Goal: Task Accomplishment & Management: Use online tool/utility

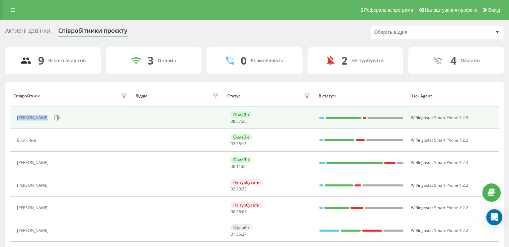
drag, startPoint x: 18, startPoint y: 116, endPoint x: 47, endPoint y: 120, distance: 29.4
click at [47, 120] on div "[PERSON_NAME]" at bounding box center [73, 117] width 112 height 11
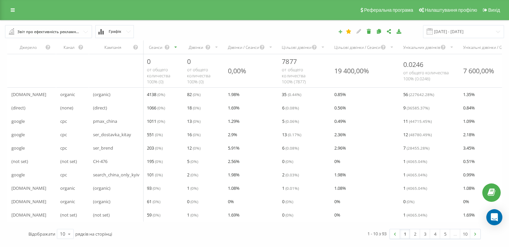
click at [343, 31] on icon at bounding box center [340, 31] width 5 height 4
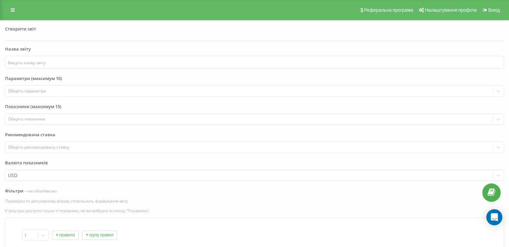
scroll to position [92, 0]
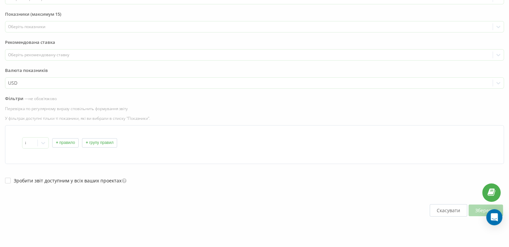
click at [449, 206] on button "Скасувати" at bounding box center [448, 210] width 37 height 12
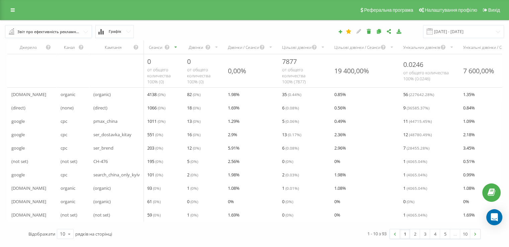
scroll to position [0, 0]
click at [90, 31] on input "text" at bounding box center [49, 31] width 86 height 12
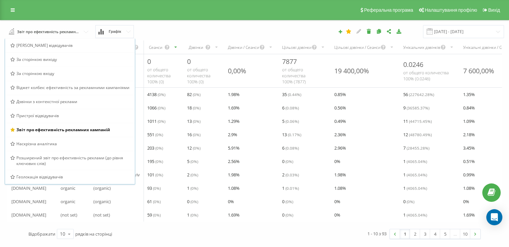
click at [162, 24] on div "Звіт про ефективність рекламних кампаній Браузер відвідувачів За сторінкою вихо…" at bounding box center [254, 31] width 509 height 22
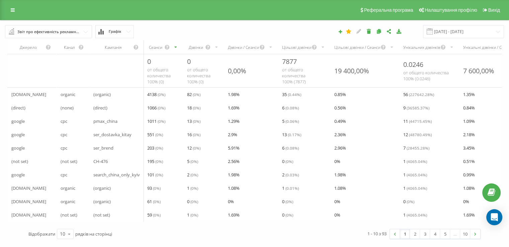
click at [130, 32] on icon at bounding box center [128, 31] width 5 height 2
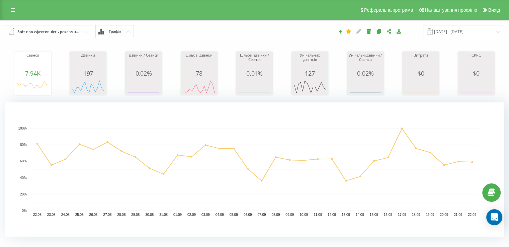
click at [118, 33] on span "Графік" at bounding box center [115, 31] width 12 height 4
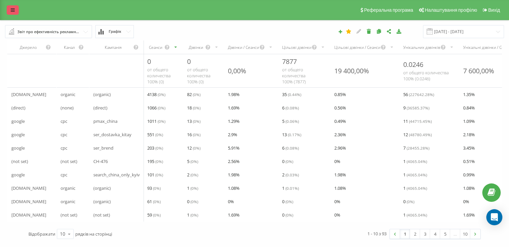
click at [13, 8] on icon at bounding box center [13, 10] width 4 height 5
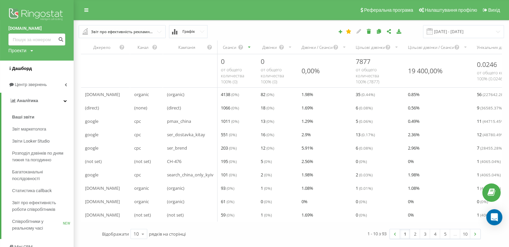
click at [41, 71] on link "Дашборд" at bounding box center [37, 69] width 74 height 16
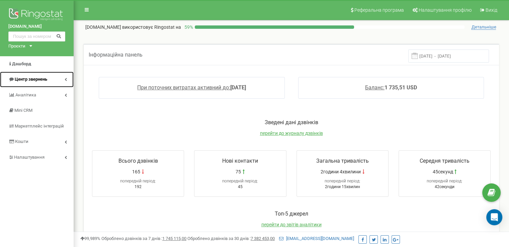
click at [43, 80] on span "Центр звернень" at bounding box center [31, 79] width 32 height 5
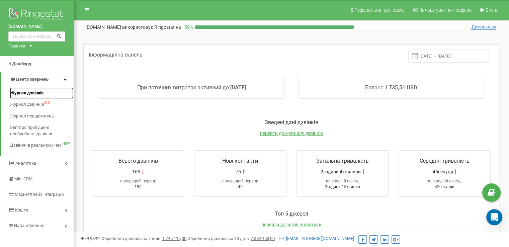
click at [44, 95] on span "Журнал дзвінків" at bounding box center [26, 93] width 33 height 6
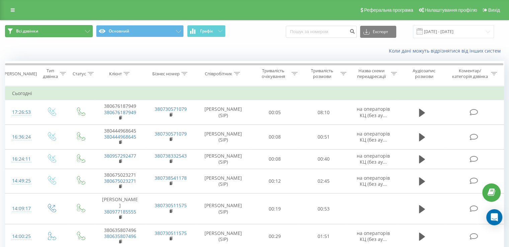
click at [38, 29] on span "Всі дзвінки" at bounding box center [27, 30] width 22 height 5
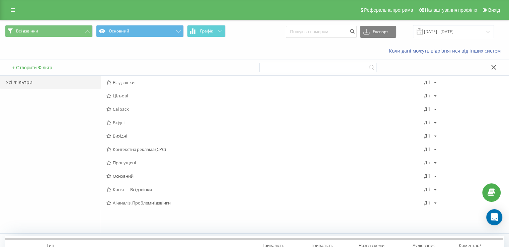
click at [30, 66] on button "+ Створити Фільтр" at bounding box center [32, 68] width 44 height 6
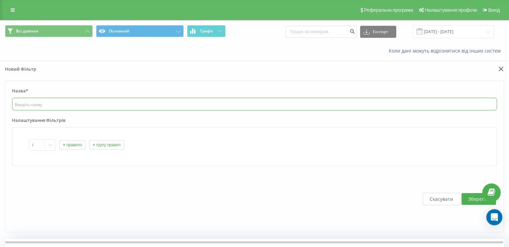
click at [28, 105] on input "text" at bounding box center [254, 104] width 485 height 13
type input "Д"
type input "Л"
click at [55, 102] on input "text" at bounding box center [254, 104] width 485 height 13
type input "Л"
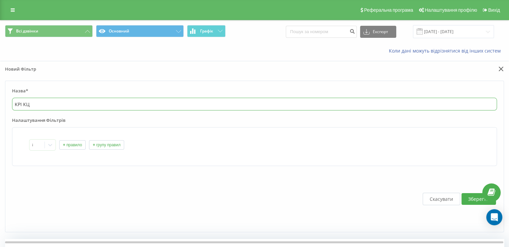
type input "KPI КЦ"
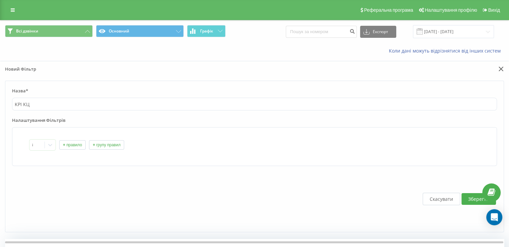
click at [75, 145] on button "+ правило" at bounding box center [72, 144] width 26 height 9
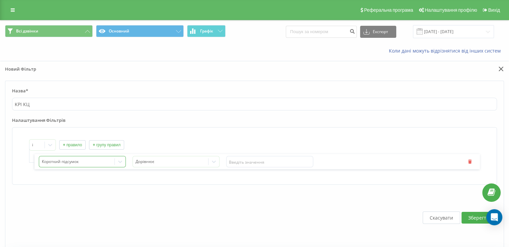
click at [112, 162] on div "Короткий підсумок" at bounding box center [82, 161] width 87 height 11
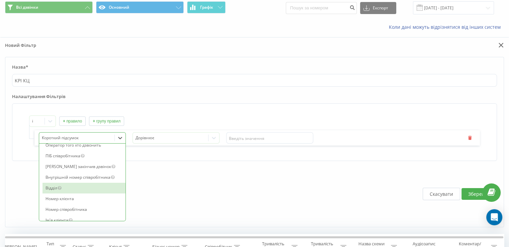
scroll to position [775, 0]
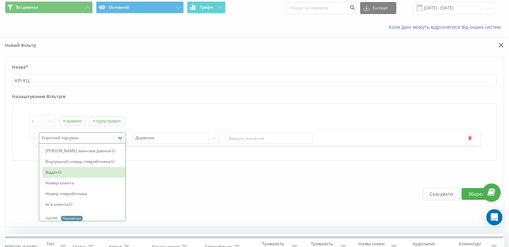
click at [54, 176] on div "Відділ" at bounding box center [84, 172] width 83 height 11
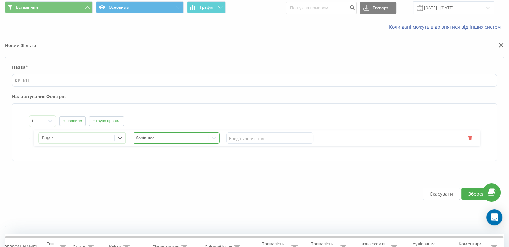
click at [192, 138] on div at bounding box center [171, 138] width 70 height 8
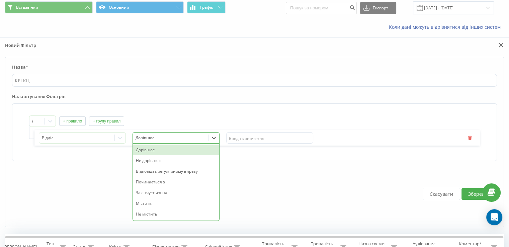
click at [174, 152] on div "Дорівнює" at bounding box center [176, 150] width 86 height 11
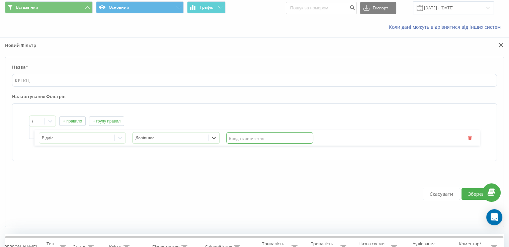
click at [261, 137] on input "text" at bounding box center [269, 137] width 87 height 11
type input "оператор"
click at [347, 135] on div "Відділ Дорівнює оператор" at bounding box center [257, 137] width 446 height 15
click at [64, 122] on button "+ правило" at bounding box center [72, 121] width 26 height 9
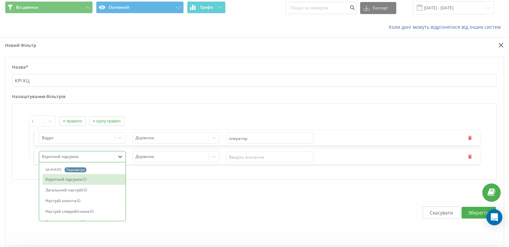
click at [49, 157] on div "73 results available. Use Up and Down to choose options, press Enter to select …" at bounding box center [82, 156] width 87 height 11
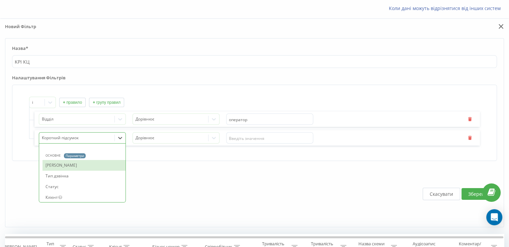
scroll to position [368, 0]
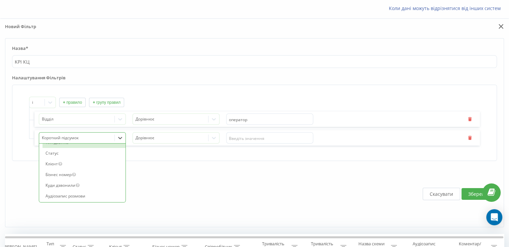
click at [99, 148] on div "Тип дзвінка" at bounding box center [84, 142] width 83 height 11
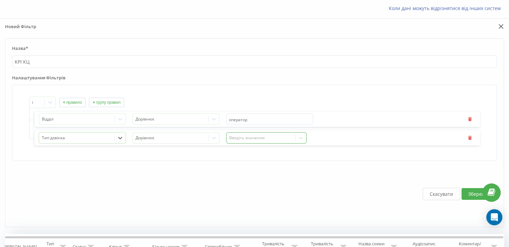
click at [248, 135] on div "Введіть значення" at bounding box center [261, 137] width 64 height 5
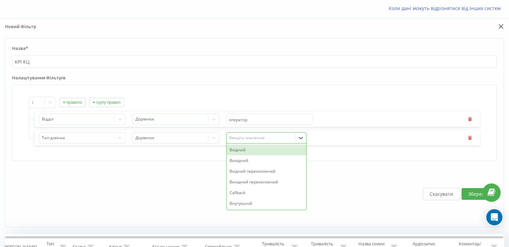
click at [245, 149] on div "Вхідний" at bounding box center [267, 150] width 80 height 11
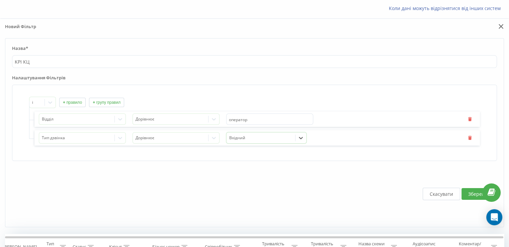
click at [474, 194] on button "Зберегти" at bounding box center [479, 194] width 34 height 12
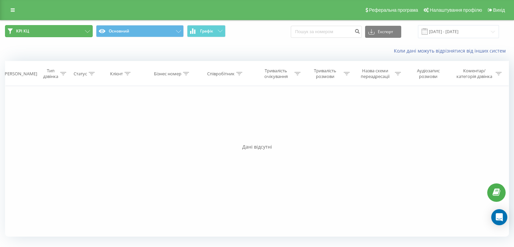
click at [28, 33] on span "KPI КЦ" at bounding box center [22, 30] width 13 height 5
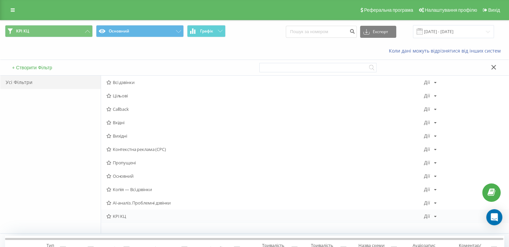
click at [431, 216] on div "Дії Редагувати Копіювати Видалити За замовчуванням Поділитися" at bounding box center [430, 216] width 13 height 5
click at [435, 158] on icon at bounding box center [433, 157] width 6 height 5
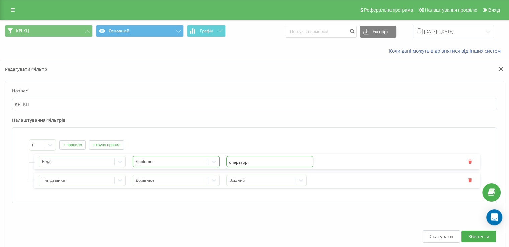
drag, startPoint x: 252, startPoint y: 160, endPoint x: 216, endPoint y: 162, distance: 35.5
click at [216, 162] on div "Відділ Дорівнює оператор" at bounding box center [257, 161] width 446 height 15
type input "Оператори"
click at [475, 233] on button "Зберегти" at bounding box center [479, 237] width 34 height 12
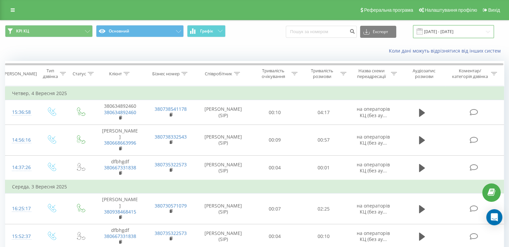
click at [445, 30] on input "[DATE] - [DATE]" at bounding box center [453, 31] width 81 height 13
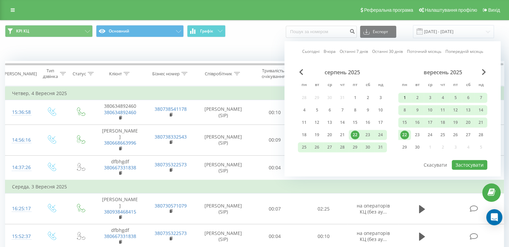
click at [405, 100] on div "1" at bounding box center [404, 97] width 9 height 9
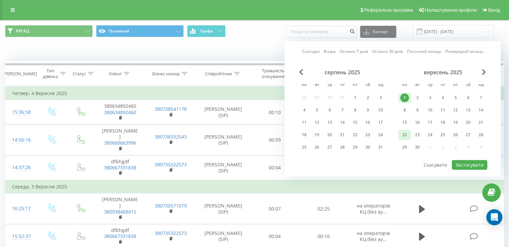
click at [404, 134] on div "22" at bounding box center [404, 135] width 9 height 9
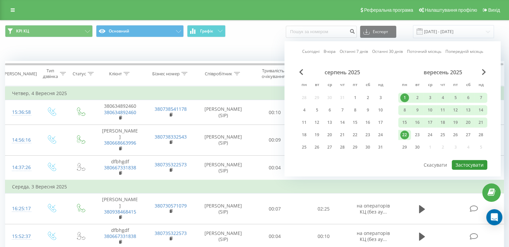
click at [467, 165] on button "Застосувати" at bounding box center [469, 165] width 35 height 10
type input "01.09.2025 - 22.09.2025"
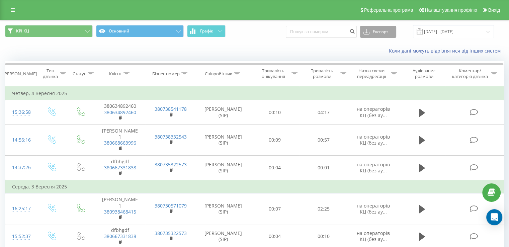
click at [383, 32] on button "Експорт" at bounding box center [378, 32] width 36 height 12
click at [387, 71] on div ".xlsx" at bounding box center [378, 68] width 35 height 12
click at [439, 30] on input "01.09.2025 - 22.09.2025" at bounding box center [453, 31] width 81 height 13
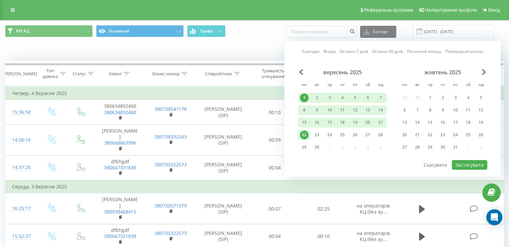
click at [248, 52] on div "Коли дані можуть відрізнятися вiд інших систем" at bounding box center [350, 51] width 318 height 7
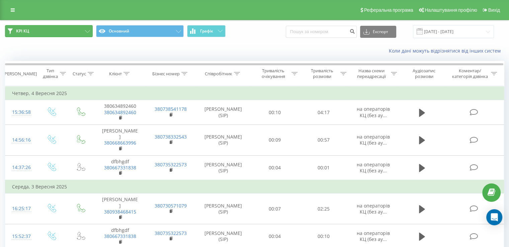
click at [29, 32] on button "KPI КЦ" at bounding box center [49, 31] width 88 height 12
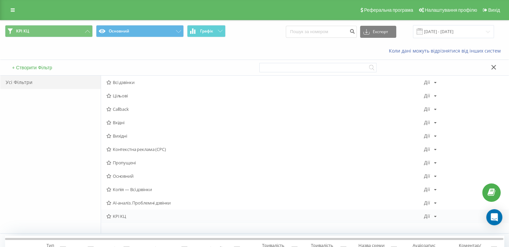
click at [433, 218] on div "Дії Редагувати Копіювати Видалити За замовчуванням Поділитися" at bounding box center [430, 216] width 13 height 5
click at [436, 158] on div "Редагувати" at bounding box center [457, 158] width 64 height 12
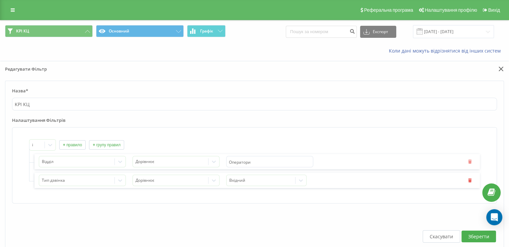
click at [471, 159] on icon "button" at bounding box center [470, 161] width 5 height 4
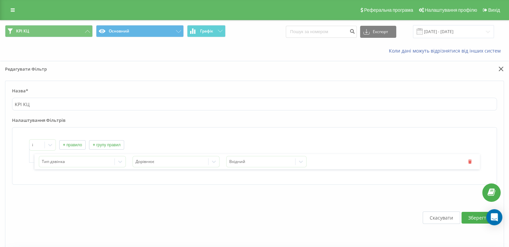
click at [77, 142] on button "+ правило" at bounding box center [72, 144] width 26 height 9
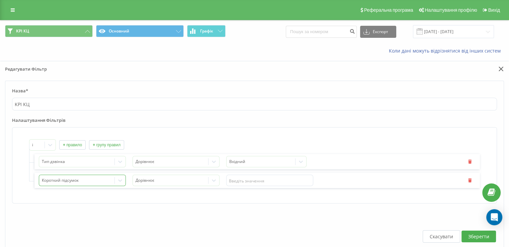
click at [83, 180] on div "Короткий підсумок" at bounding box center [82, 180] width 87 height 11
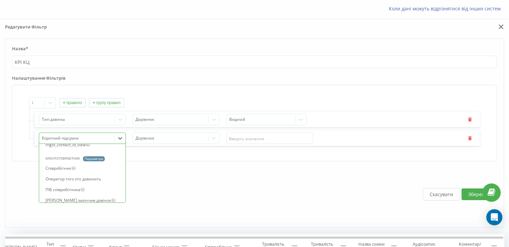
scroll to position [737, 0]
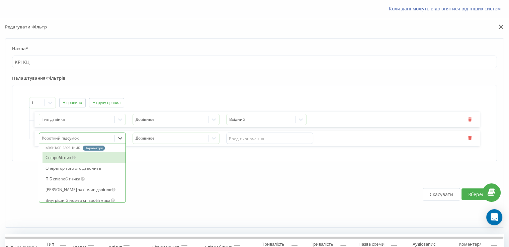
click at [66, 163] on div "Співробітник" at bounding box center [84, 157] width 83 height 11
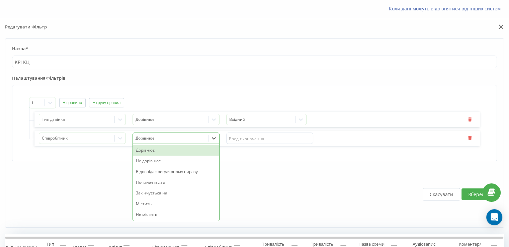
click at [146, 138] on div at bounding box center [171, 139] width 70 height 8
click at [161, 149] on div "Дорівнює" at bounding box center [176, 150] width 86 height 11
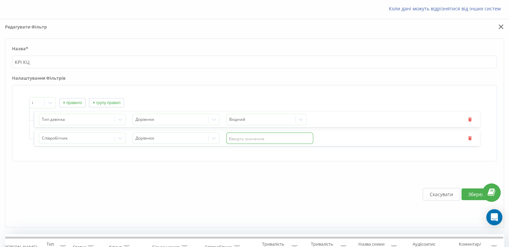
click at [247, 141] on input "text" at bounding box center [269, 138] width 87 height 11
type input "Ю"
type input "Чернова"
click at [75, 102] on button "+ правило" at bounding box center [72, 102] width 26 height 9
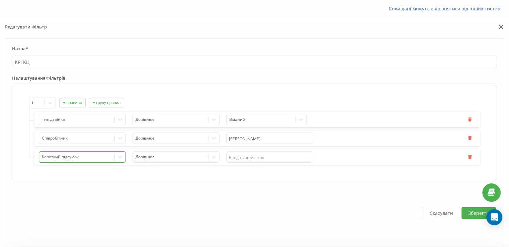
click at [73, 154] on div "Короткий підсумок" at bounding box center [82, 156] width 87 height 11
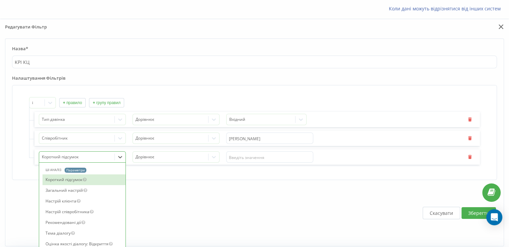
scroll to position [61, 0]
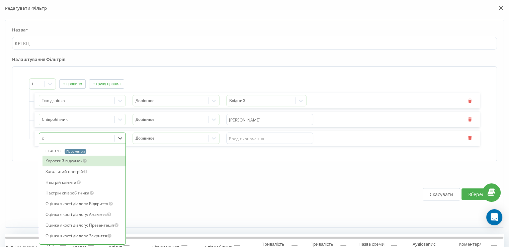
type input "сп"
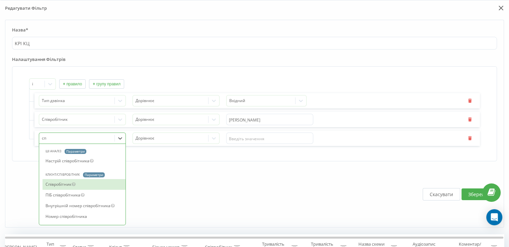
click at [78, 184] on div "Співробітник" at bounding box center [84, 184] width 83 height 11
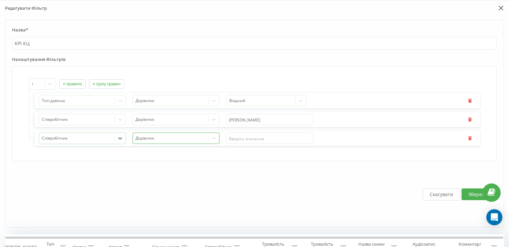
click at [154, 137] on div at bounding box center [171, 139] width 70 height 8
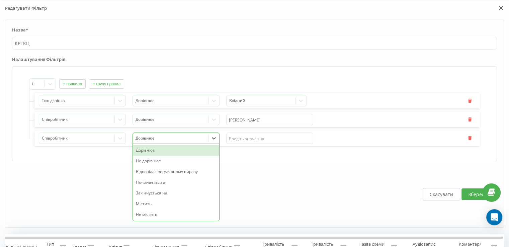
click at [155, 152] on div "Дорівнює" at bounding box center [176, 150] width 86 height 11
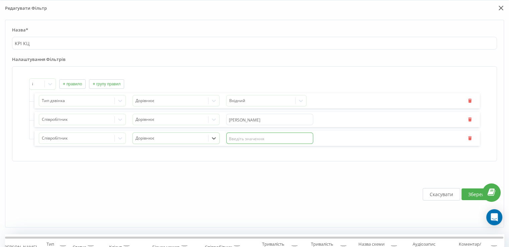
click at [254, 136] on input "text" at bounding box center [269, 138] width 87 height 11
type input "Анна"
click at [76, 84] on button "+ правило" at bounding box center [72, 83] width 26 height 9
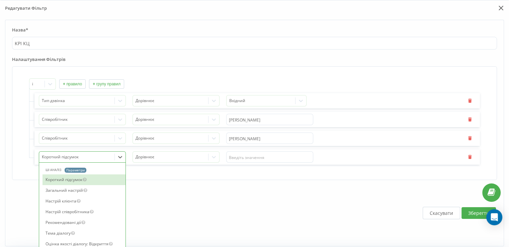
click at [79, 159] on div "73 results available. Use Up and Down to choose options, press Enter to select …" at bounding box center [82, 156] width 87 height 11
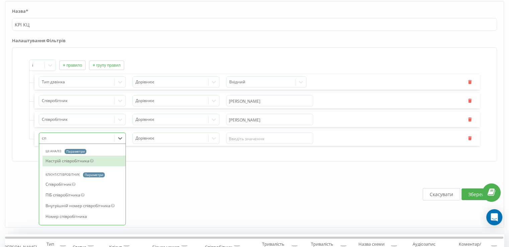
type input "спі"
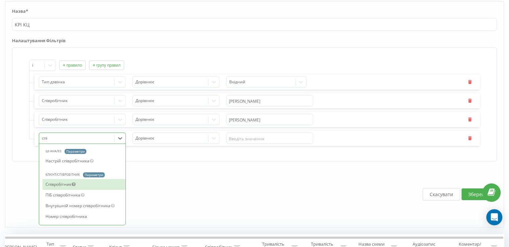
click at [74, 183] on icon at bounding box center [73, 183] width 5 height 4
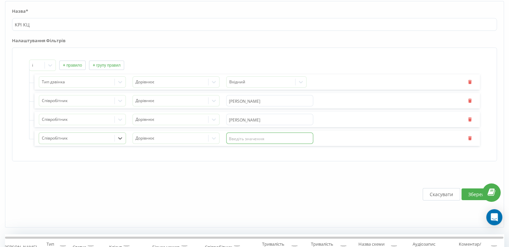
click at [260, 138] on input "text" at bounding box center [269, 138] width 87 height 11
type input "Олена"
click at [475, 191] on button "Зберегти" at bounding box center [479, 194] width 34 height 12
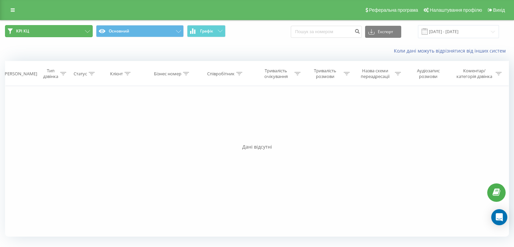
click at [86, 29] on button "KPI КЦ" at bounding box center [49, 31] width 88 height 12
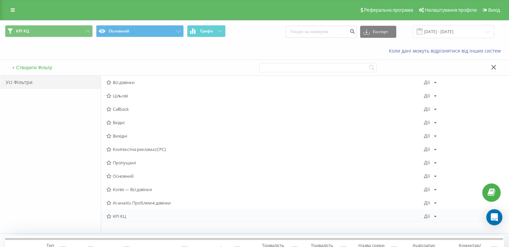
click at [433, 220] on div "KPI КЦ Дії Редагувати Копіювати Видалити За замовчуванням Поділитися" at bounding box center [305, 216] width 408 height 13
click at [436, 216] on icon at bounding box center [435, 217] width 3 height 4
click at [434, 158] on icon at bounding box center [433, 157] width 6 height 5
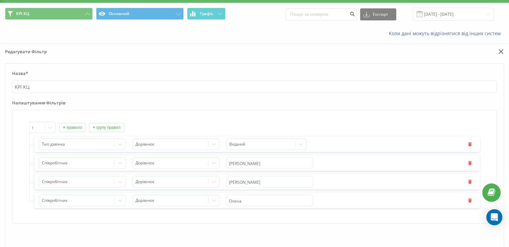
scroll to position [33, 0]
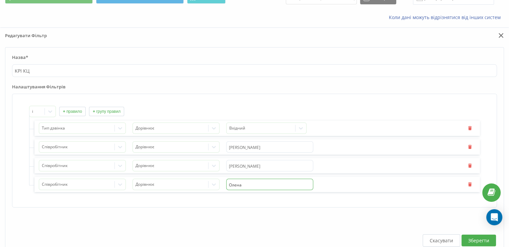
drag, startPoint x: 249, startPoint y: 184, endPoint x: 264, endPoint y: 182, distance: 15.2
click at [221, 184] on div "Співробітник Дорівнює Олена" at bounding box center [257, 184] width 446 height 15
click at [264, 182] on input "Олена" at bounding box center [269, 184] width 87 height 11
type input "Олена Іщенко"
click at [242, 166] on input "Анна" at bounding box center [269, 165] width 87 height 11
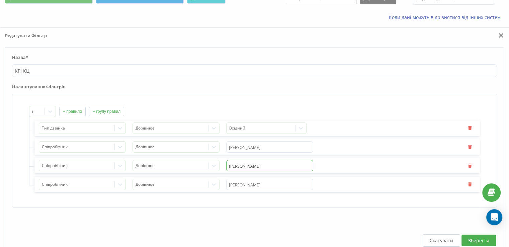
type input "Анна Фатьянова"
click at [264, 144] on input "Чернова" at bounding box center [269, 146] width 87 height 11
type input "Юля Чернова"
drag, startPoint x: 297, startPoint y: 95, endPoint x: 283, endPoint y: 126, distance: 34.2
click at [268, 111] on div "і + правило + групу правил" at bounding box center [254, 111] width 451 height 11
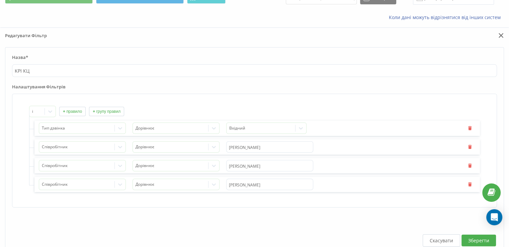
click at [472, 240] on button "Зберегти" at bounding box center [479, 241] width 34 height 12
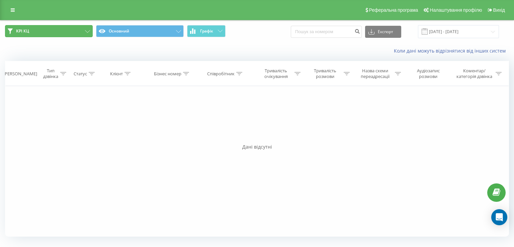
click at [74, 26] on button "KPI КЦ" at bounding box center [49, 31] width 88 height 12
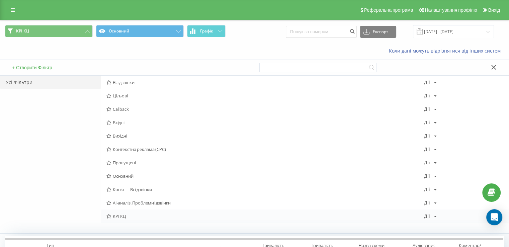
click at [434, 216] on icon at bounding box center [435, 217] width 3 height 4
click at [449, 159] on span "Редагувати" at bounding box center [453, 158] width 22 height 6
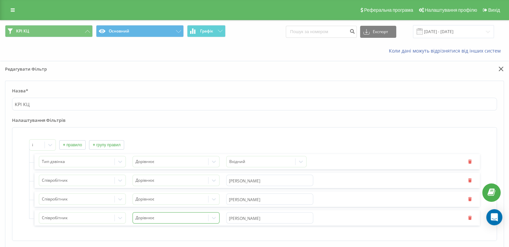
click at [216, 217] on div "Дорівнює" at bounding box center [176, 217] width 87 height 11
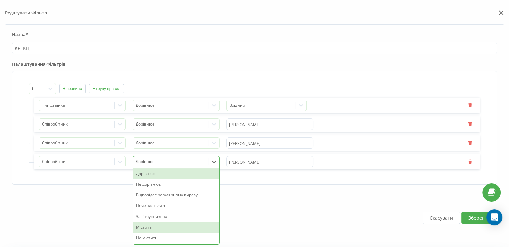
click at [174, 226] on div "Містить" at bounding box center [176, 227] width 86 height 11
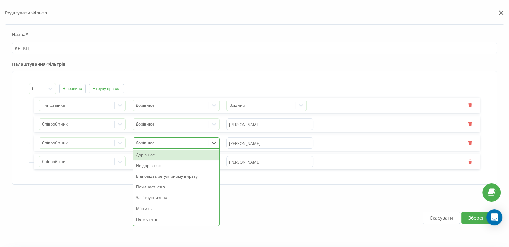
click at [198, 141] on div at bounding box center [171, 143] width 70 height 8
click at [154, 210] on div "Містить" at bounding box center [176, 208] width 86 height 11
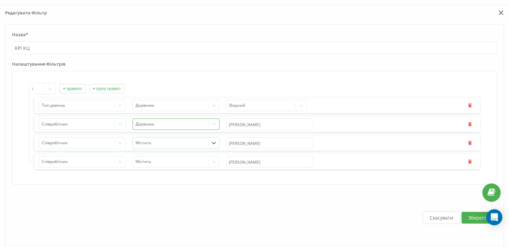
click at [218, 123] on div at bounding box center [214, 124] width 11 height 11
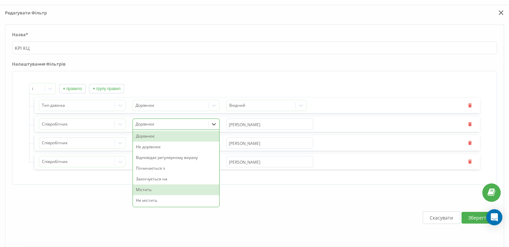
drag, startPoint x: 145, startPoint y: 189, endPoint x: 208, endPoint y: 167, distance: 66.4
click at [145, 189] on div "Містить" at bounding box center [176, 189] width 86 height 11
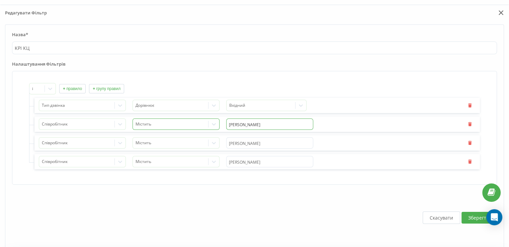
drag, startPoint x: 238, startPoint y: 124, endPoint x: 213, endPoint y: 125, distance: 25.5
click at [214, 125] on div "Співробітник Містить Юля Чернова" at bounding box center [257, 124] width 446 height 15
type input "Чернова"
drag, startPoint x: 240, startPoint y: 141, endPoint x: 205, endPoint y: 139, distance: 34.8
click at [200, 140] on div "Співробітник Містить Анна Фатьянова" at bounding box center [257, 142] width 446 height 15
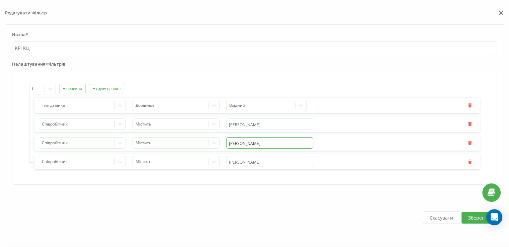
type input "Фатьянова"
drag, startPoint x: 242, startPoint y: 160, endPoint x: 197, endPoint y: 164, distance: 44.7
click at [197, 164] on div "Співробітник Містить Олена Іщенко" at bounding box center [257, 161] width 446 height 15
type input "Іщенко"
click at [469, 215] on button "Зберегти" at bounding box center [479, 218] width 34 height 12
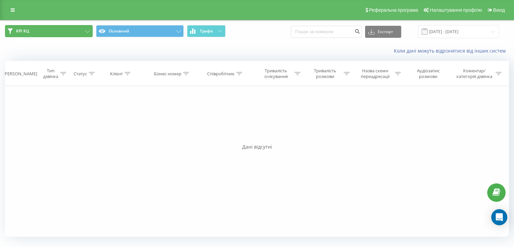
click at [71, 31] on button "KPI КЦ" at bounding box center [49, 31] width 88 height 12
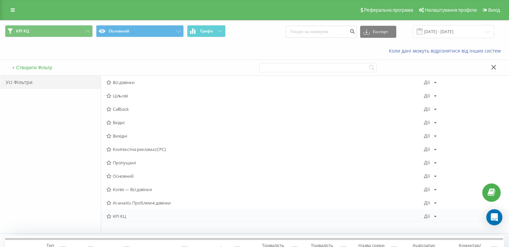
click at [433, 217] on div "Дії Редагувати Копіювати Видалити За замовчуванням Поділитися" at bounding box center [430, 216] width 13 height 5
click at [442, 157] on span "Редагувати" at bounding box center [453, 158] width 22 height 6
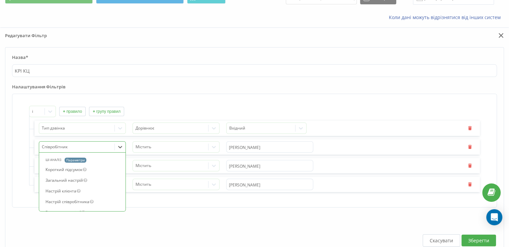
click at [118, 146] on div "73 results available. Use Up and Down to choose options, press Enter to select …" at bounding box center [82, 146] width 87 height 11
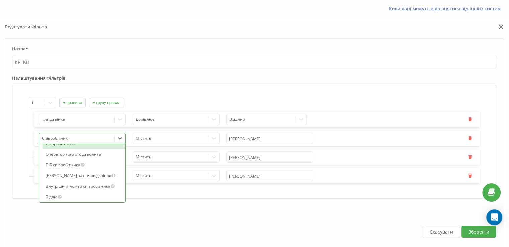
scroll to position [766, 0]
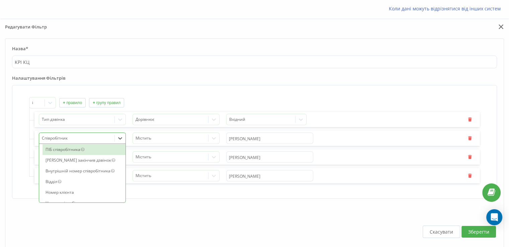
click at [74, 155] on div "ПІБ співробітника" at bounding box center [84, 149] width 83 height 11
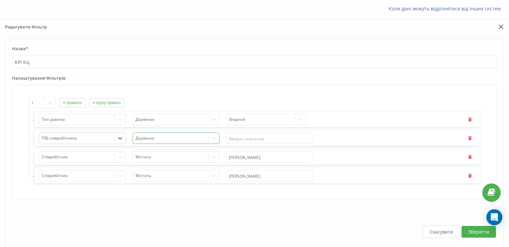
click at [171, 138] on div at bounding box center [171, 139] width 70 height 8
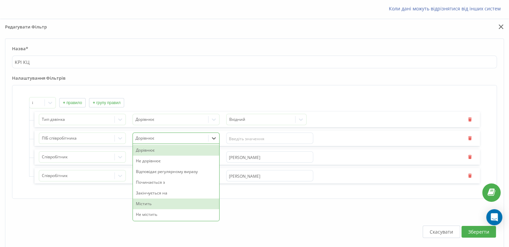
click at [160, 200] on div "Містить" at bounding box center [176, 204] width 86 height 11
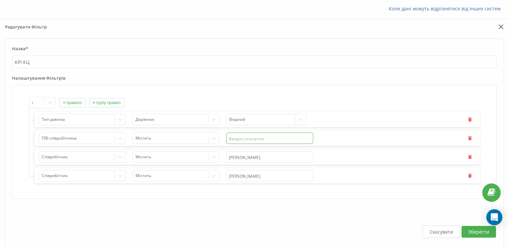
click at [249, 136] on input "text" at bounding box center [269, 138] width 87 height 11
type input "Чернова"
click at [469, 228] on button "Зберегти" at bounding box center [479, 232] width 34 height 12
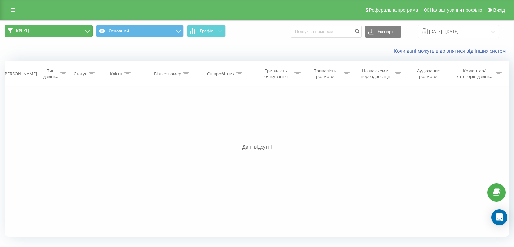
click at [71, 30] on button "KPI КЦ" at bounding box center [49, 31] width 88 height 12
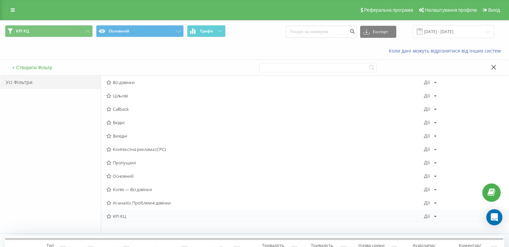
click at [434, 216] on icon at bounding box center [435, 217] width 3 height 4
click at [448, 159] on span "Редагувати" at bounding box center [453, 158] width 22 height 6
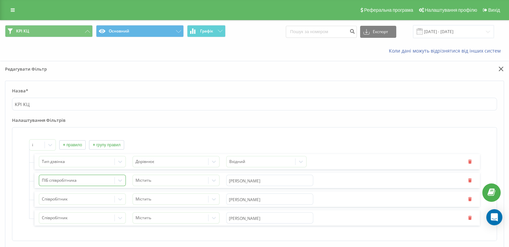
click at [121, 179] on div "ПІБ співробітника" at bounding box center [82, 180] width 87 height 11
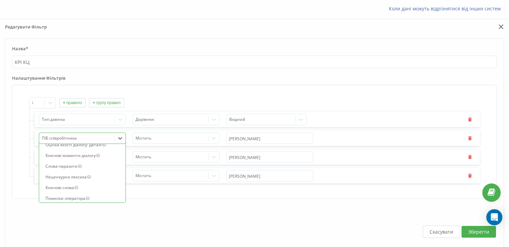
scroll to position [118, 0]
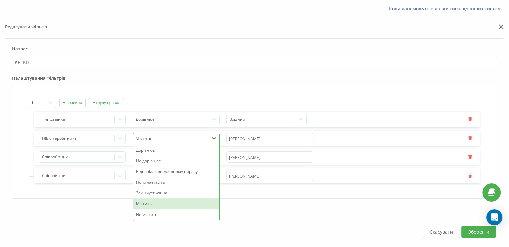
click at [214, 138] on icon at bounding box center [214, 139] width 4 height 2
click at [159, 148] on div "Дорівнює" at bounding box center [176, 150] width 86 height 11
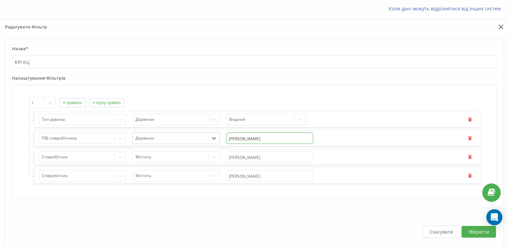
click at [242, 137] on input "Чернова" at bounding box center [269, 138] width 87 height 11
drag, startPoint x: 251, startPoint y: 138, endPoint x: 216, endPoint y: 138, distance: 34.8
click at [216, 138] on div "ПІБ співробітника Дорівнює Чернова" at bounding box center [257, 138] width 446 height 15
paste input "Юлія"
type input "Чернова Юлія"
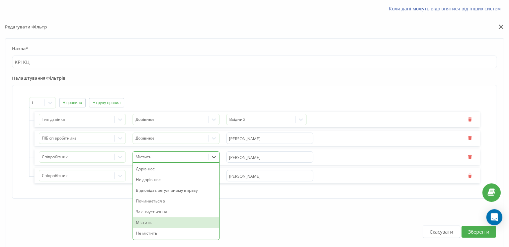
click at [158, 156] on div at bounding box center [171, 157] width 70 height 8
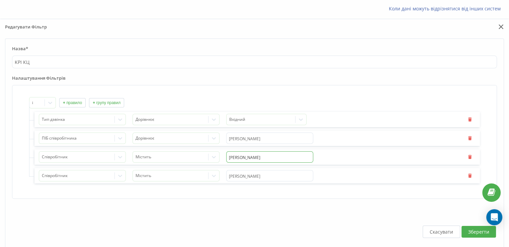
click at [270, 155] on input "Фатьянова" at bounding box center [269, 156] width 87 height 11
drag, startPoint x: 231, startPoint y: 157, endPoint x: 212, endPoint y: 157, distance: 19.8
click at [212, 158] on div "Співробітник Містить Фатьянова" at bounding box center [257, 156] width 446 height 15
paste input "ернова Юлія"
type input "Чернова Юлія"
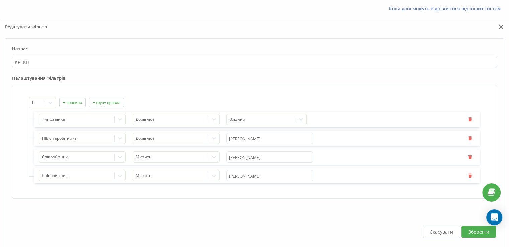
click at [482, 228] on button "Зберегти" at bounding box center [479, 232] width 34 height 12
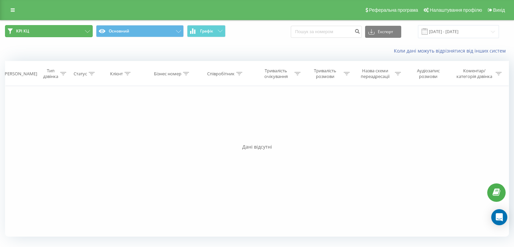
click at [58, 29] on button "KPI КЦ" at bounding box center [49, 31] width 88 height 12
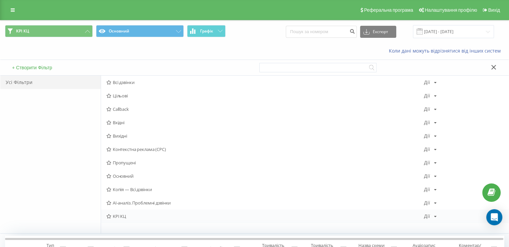
click at [436, 218] on div "KPI КЦ Дії Редагувати Копіювати Видалити За замовчуванням Поділитися" at bounding box center [305, 216] width 408 height 13
click at [432, 216] on div "Дії Редагувати Копіювати Видалити За замовчуванням Поділитися" at bounding box center [430, 216] width 13 height 5
click at [441, 162] on div "Редагувати" at bounding box center [457, 158] width 64 height 12
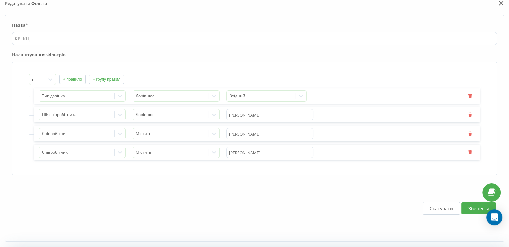
scroll to position [67, 0]
click at [469, 112] on icon "button" at bounding box center [470, 113] width 5 height 4
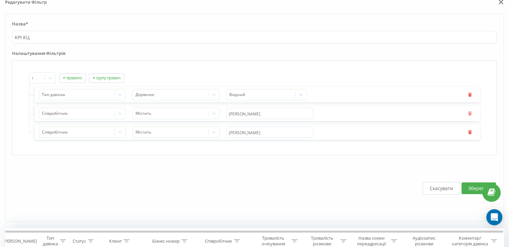
click at [469, 113] on icon "button" at bounding box center [470, 113] width 5 height 4
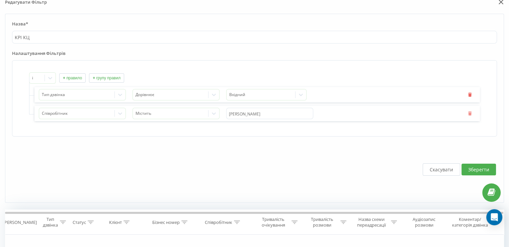
click at [471, 112] on icon "button" at bounding box center [470, 113] width 5 height 4
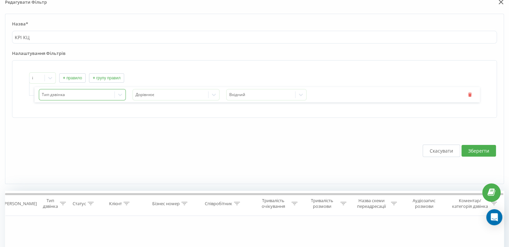
click at [119, 94] on icon at bounding box center [120, 95] width 4 height 2
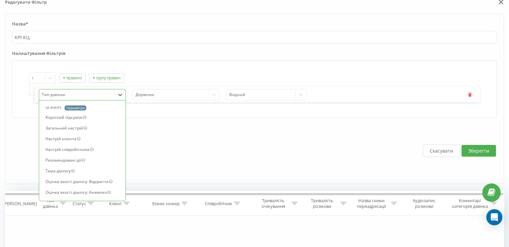
scroll to position [283, 0]
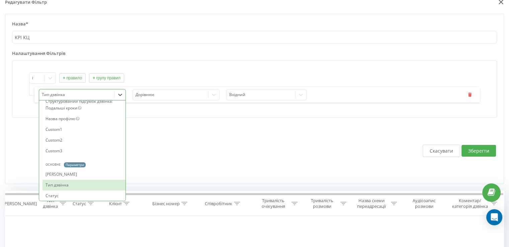
click at [192, 127] on div "Скасувати Зберегти" at bounding box center [254, 151] width 485 height 53
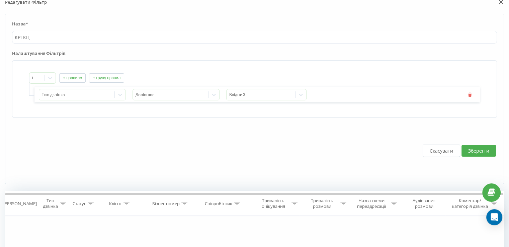
click at [471, 150] on button "Зберегти" at bounding box center [479, 151] width 34 height 12
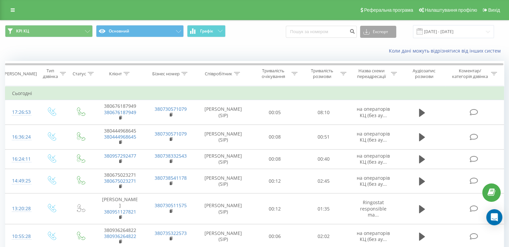
click at [392, 32] on button "Експорт" at bounding box center [378, 32] width 36 height 12
click at [376, 67] on span ".xlsx" at bounding box center [371, 68] width 10 height 6
click at [311, 26] on input at bounding box center [321, 32] width 71 height 12
paste input "380950829284"
type input "380950829284"
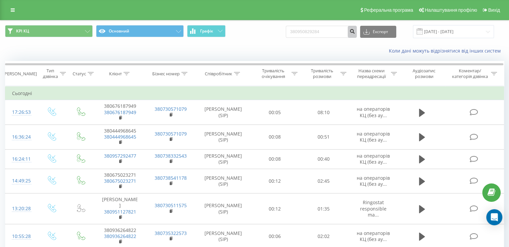
click at [355, 32] on icon "submit" at bounding box center [353, 30] width 6 height 4
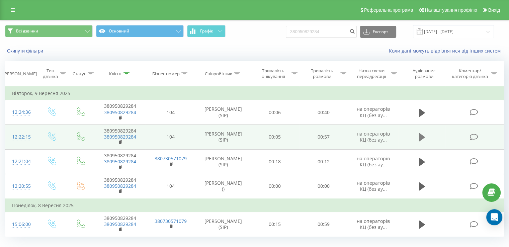
click at [420, 138] on icon at bounding box center [422, 137] width 6 height 8
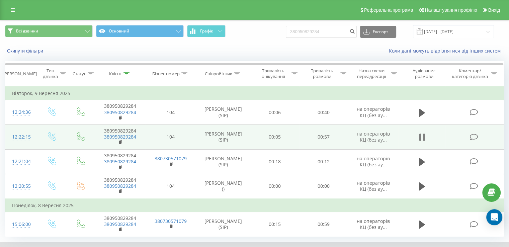
click at [420, 136] on icon at bounding box center [420, 137] width 2 height 7
click at [420, 136] on icon at bounding box center [422, 137] width 6 height 8
click at [420, 136] on icon at bounding box center [420, 137] width 2 height 7
